Goal: Navigation & Orientation: Find specific page/section

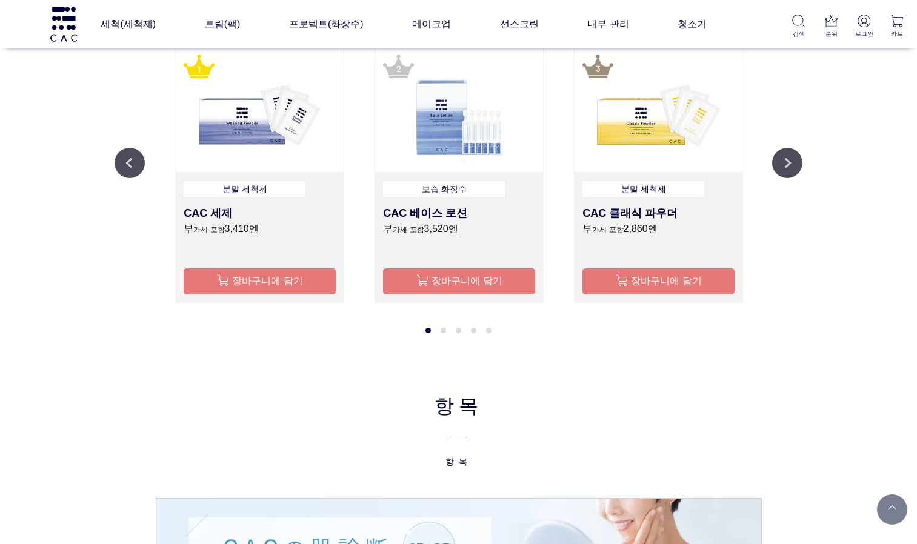
scroll to position [1095, 0]
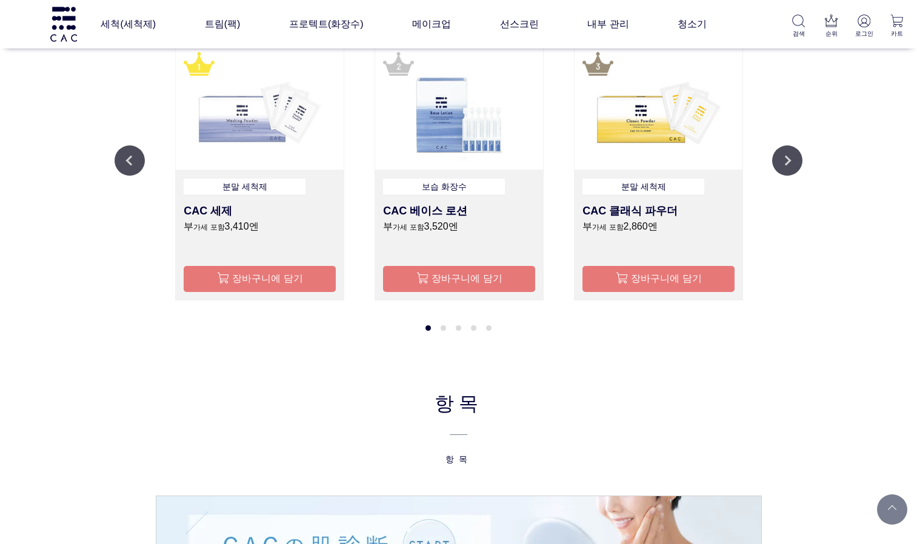
click at [266, 142] on img at bounding box center [260, 107] width 168 height 125
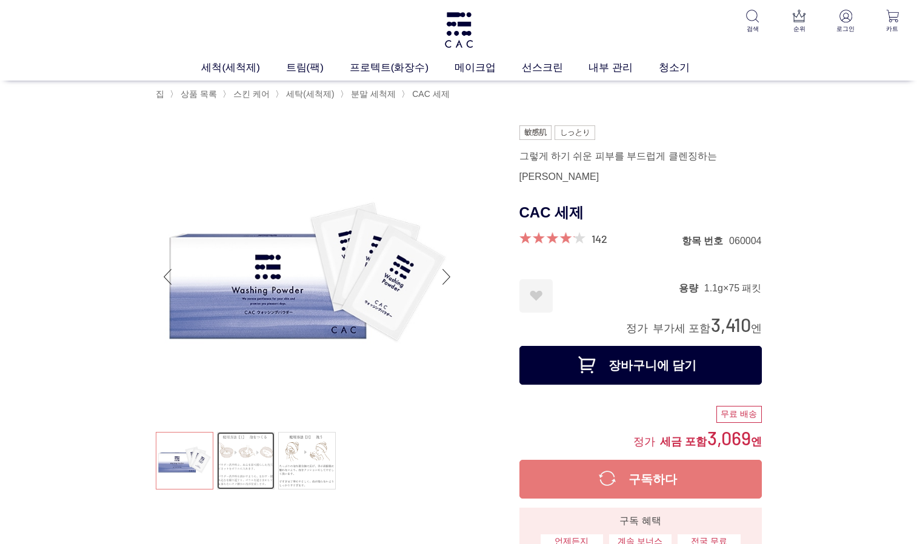
click at [247, 470] on link at bounding box center [246, 461] width 58 height 58
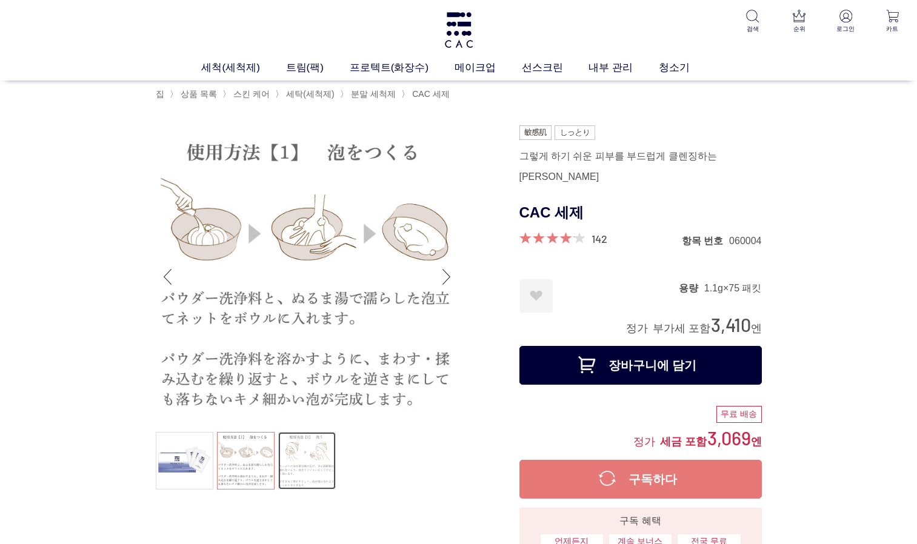
click at [313, 460] on link at bounding box center [307, 461] width 58 height 58
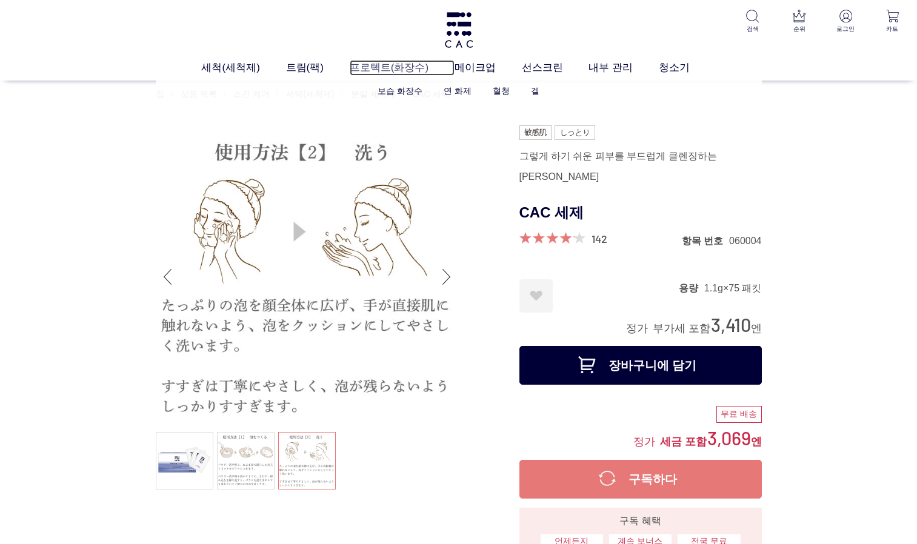
click at [387, 67] on link "프로텍트(화장수)" at bounding box center [402, 68] width 105 height 16
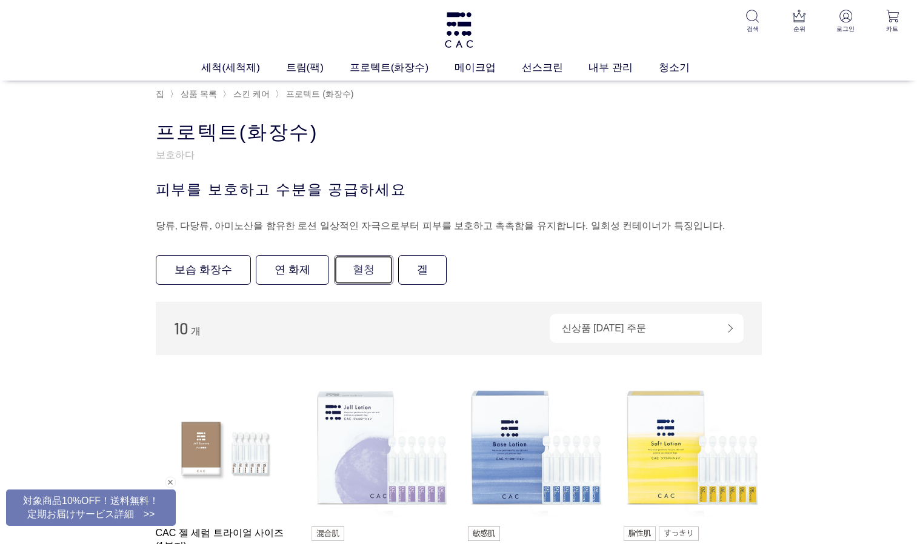
click at [342, 274] on link "혈청" at bounding box center [363, 270] width 59 height 30
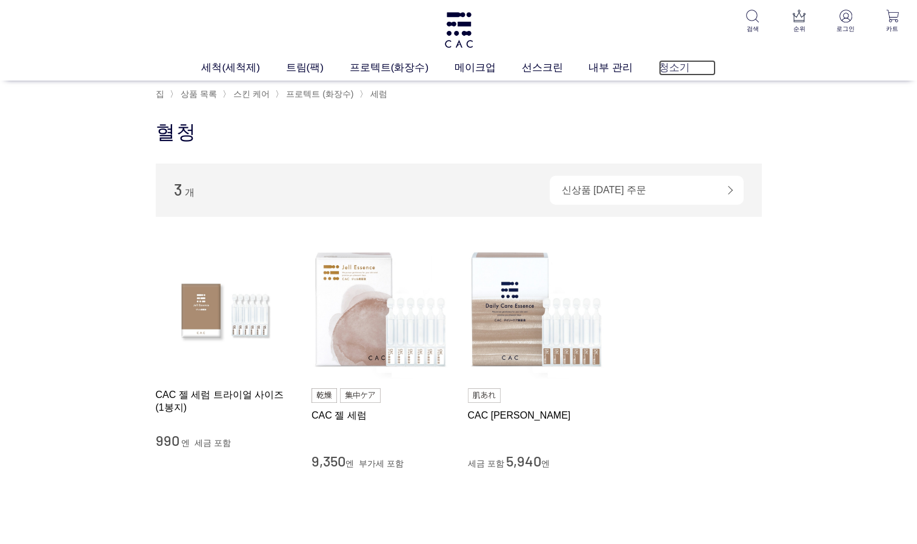
click at [659, 64] on link "청소기" at bounding box center [687, 68] width 57 height 16
